Goal: Information Seeking & Learning: Learn about a topic

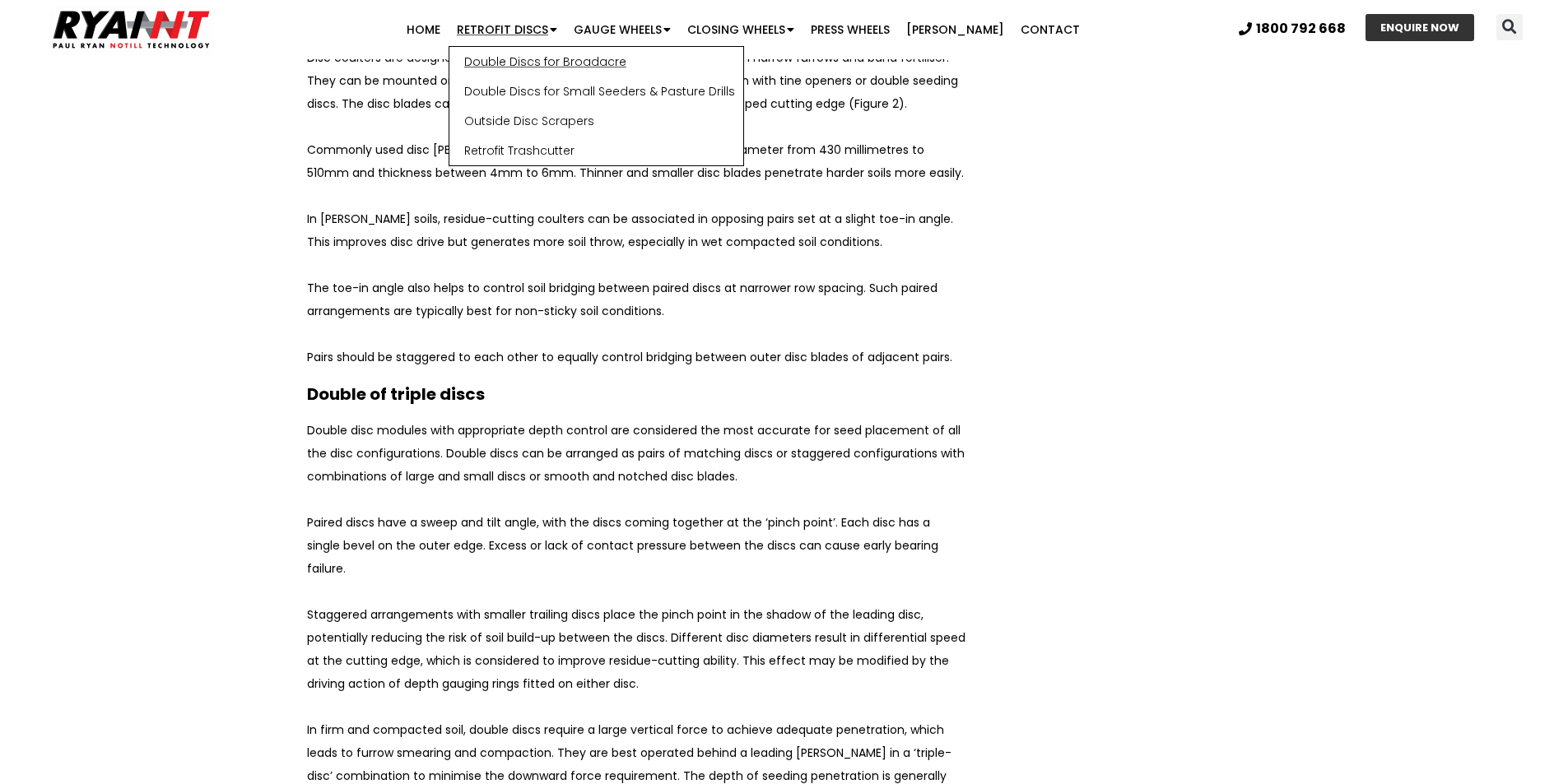
scroll to position [5809, 0]
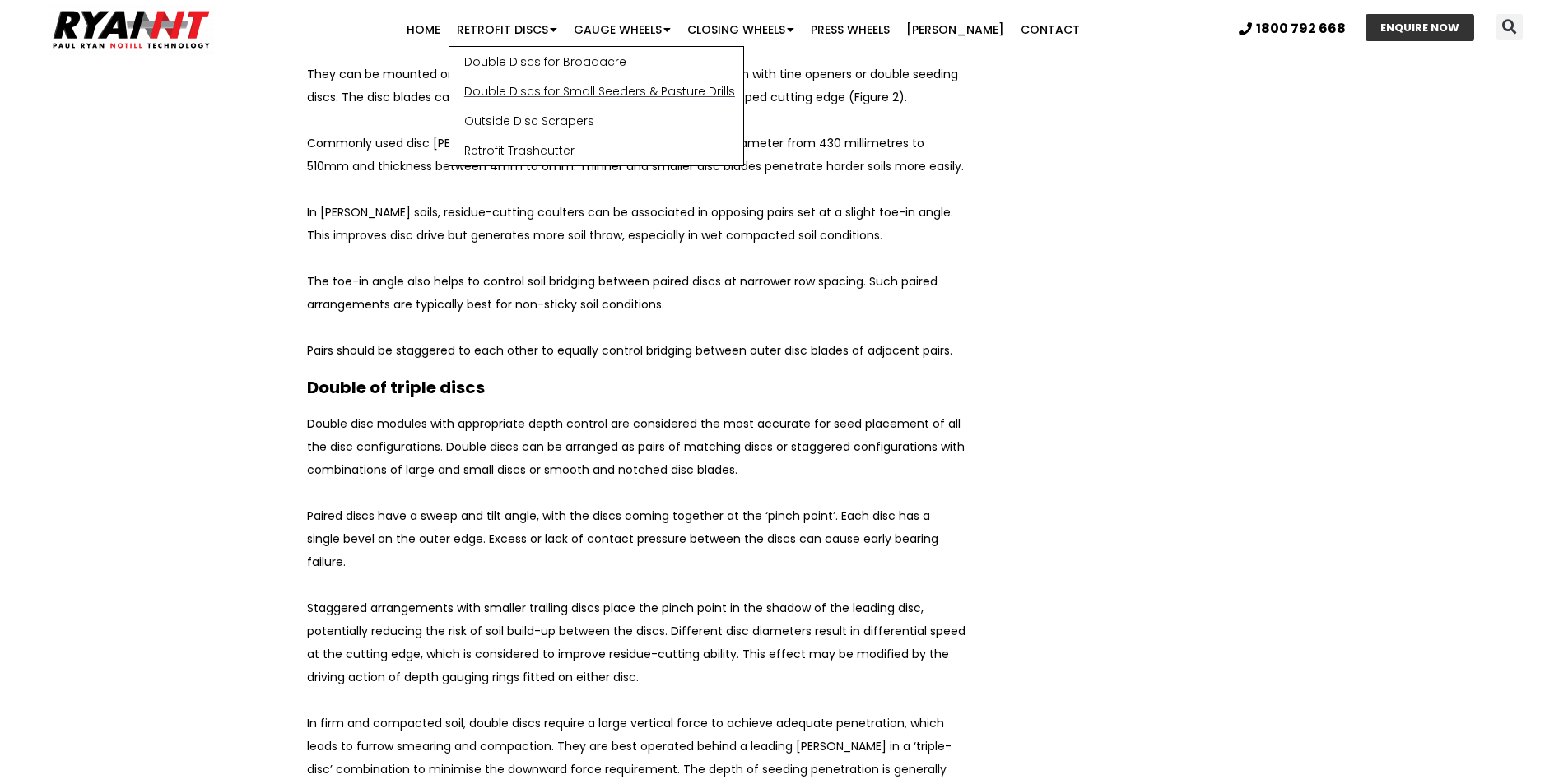
click at [563, 93] on link "Double Discs for Small Seeders & Pasture Drills" at bounding box center [595, 92] width 293 height 29
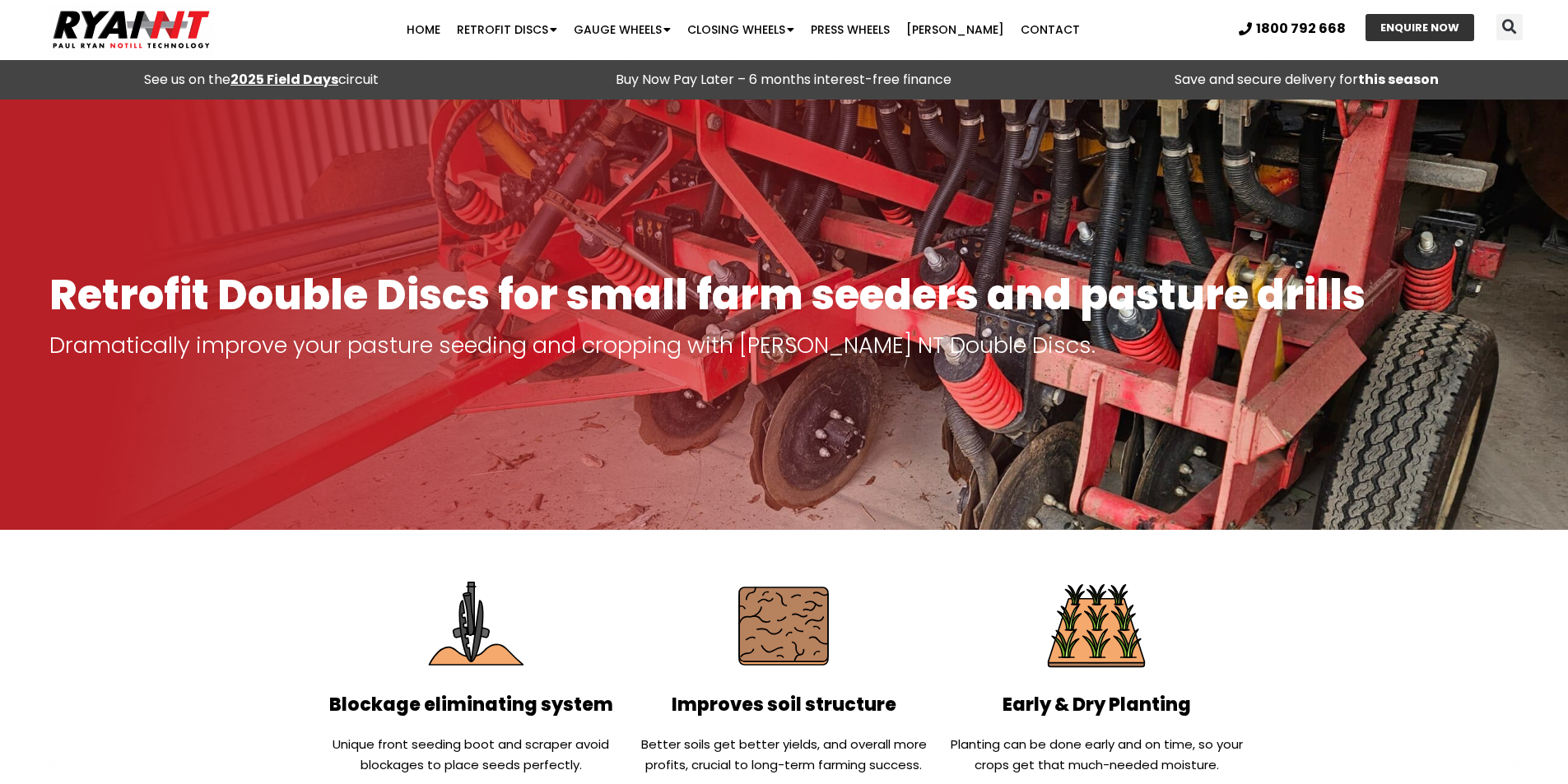
scroll to position [82, 0]
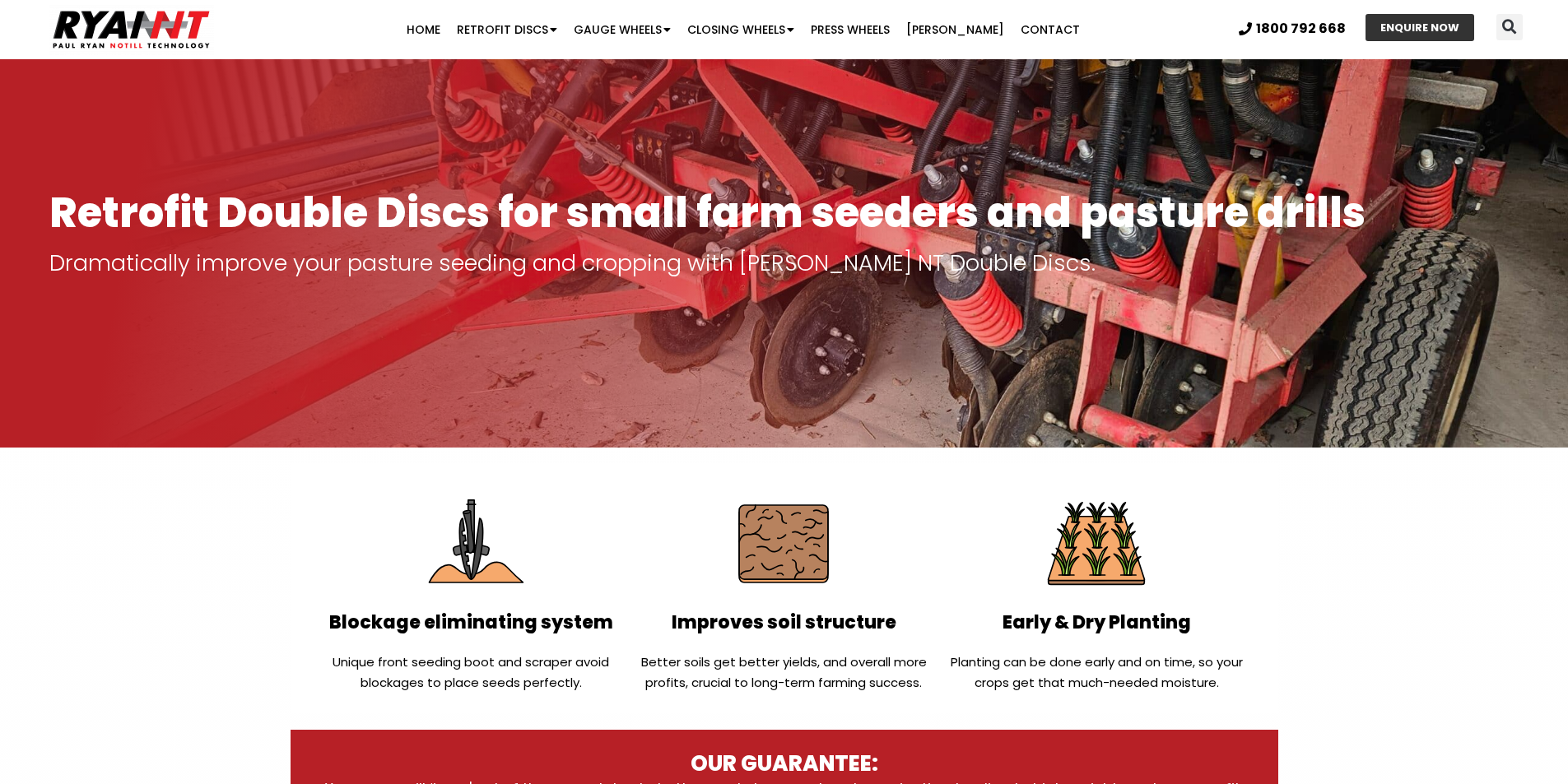
drag, startPoint x: 394, startPoint y: 658, endPoint x: 410, endPoint y: 662, distance: 16.5
click at [404, 661] on p "Unique front seeding boot and scraper avoid blockages to place seeds perfectly." at bounding box center [472, 672] width 296 height 41
click at [492, 674] on p "Unique front seeding boot and scraper avoid blockages to place seeds perfectly." at bounding box center [472, 672] width 296 height 41
drag, startPoint x: 505, startPoint y: 661, endPoint x: 386, endPoint y: 683, distance: 121.0
click at [386, 683] on p "Unique front seeding boot and scraper avoid blockages to place seeds perfectly." at bounding box center [472, 672] width 296 height 41
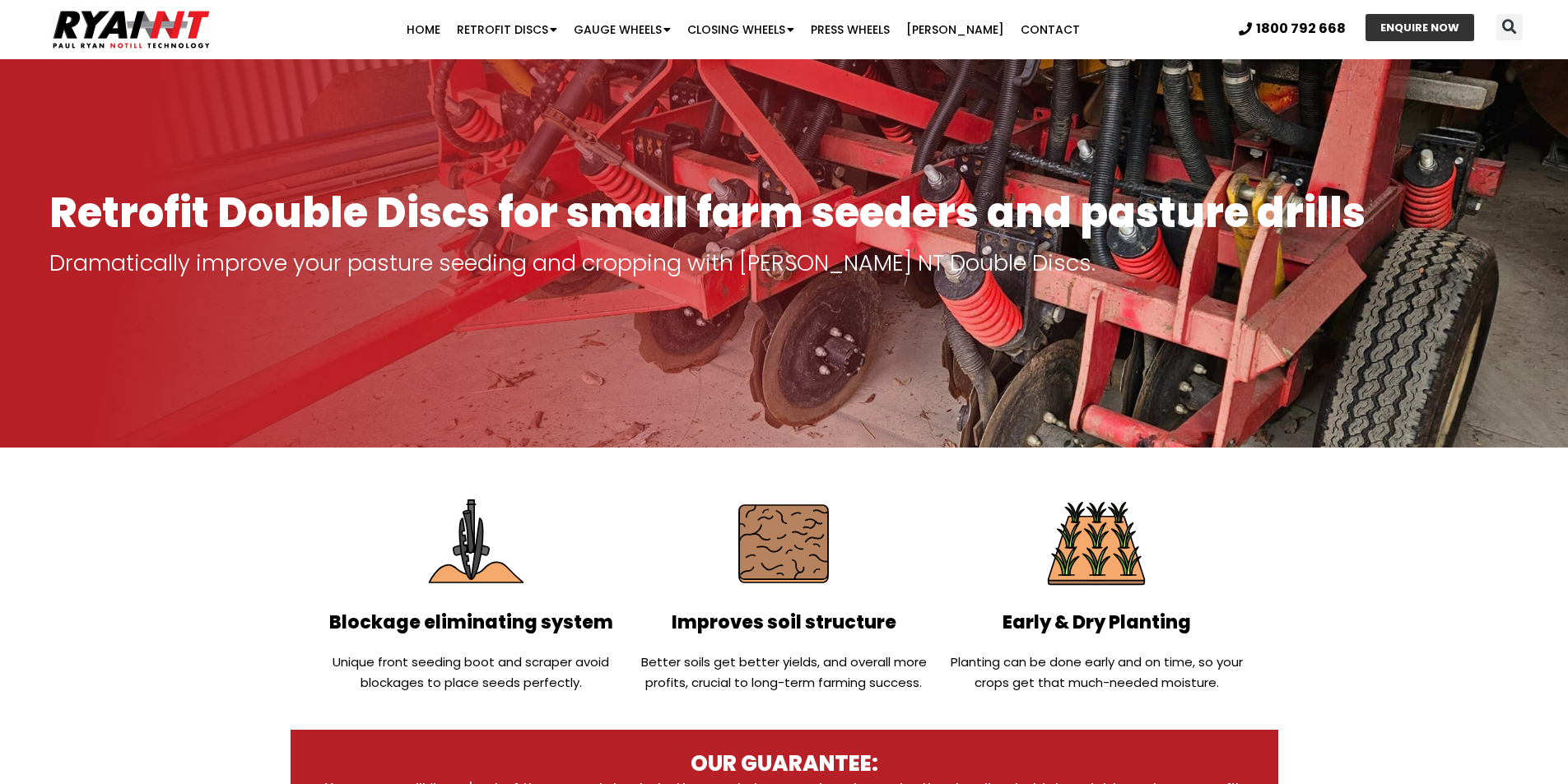
click at [476, 682] on p "Unique front seeding boot and scraper avoid blockages to place seeds perfectly." at bounding box center [472, 672] width 296 height 41
drag, startPoint x: 420, startPoint y: 686, endPoint x: 521, endPoint y: 682, distance: 101.1
click at [521, 682] on p "Unique front seeding boot and scraper avoid blockages to place seeds perfectly." at bounding box center [472, 672] width 296 height 41
click at [548, 683] on p "Unique front seeding boot and scraper avoid blockages to place seeds perfectly." at bounding box center [472, 672] width 296 height 41
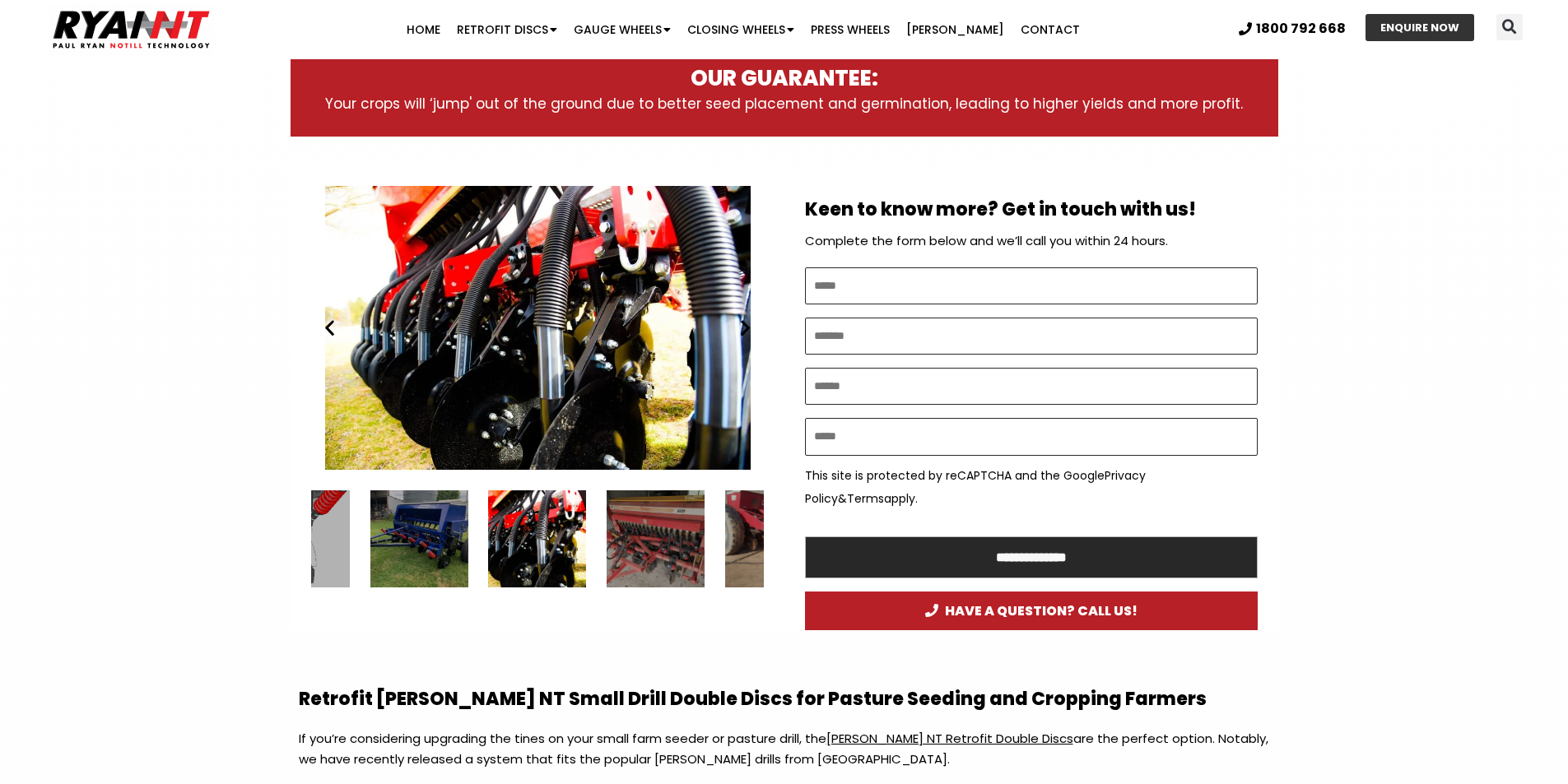
scroll to position [905, 0]
